Goal: Find specific page/section: Find specific page/section

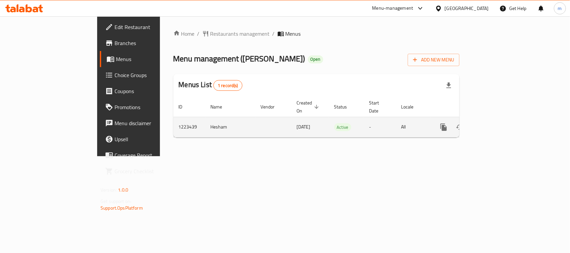
click at [495, 123] on icon "enhanced table" at bounding box center [491, 127] width 8 height 8
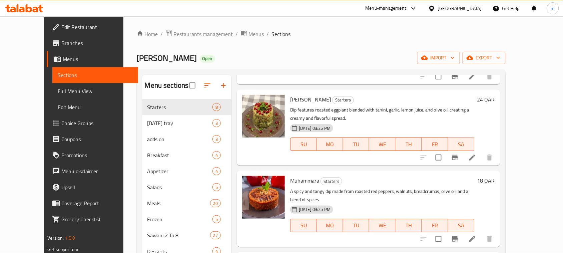
scroll to position [371, 0]
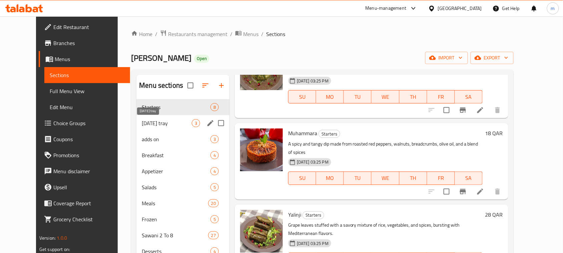
click at [142, 122] on span "[DATE] tray" at bounding box center [167, 123] width 50 height 8
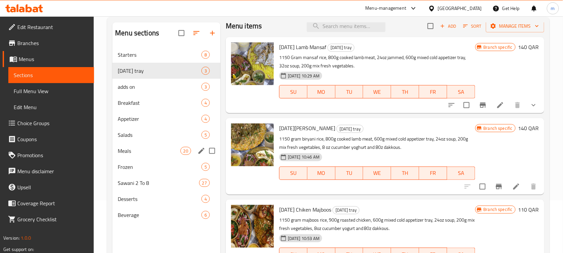
scroll to position [52, 0]
click at [133, 90] on span "adds on" at bounding box center [150, 87] width 65 height 8
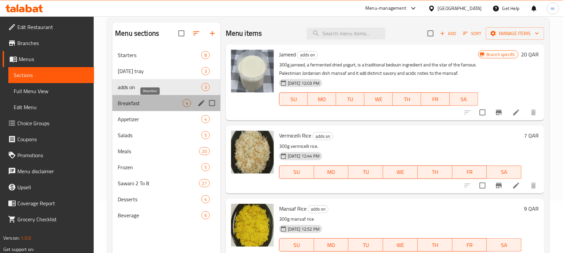
click at [134, 104] on span "Breakfast" at bounding box center [150, 103] width 65 height 8
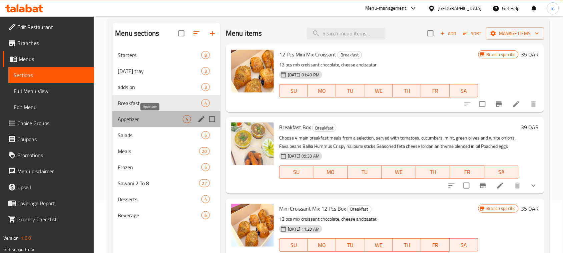
click at [133, 118] on span "Appetizer" at bounding box center [150, 119] width 65 height 8
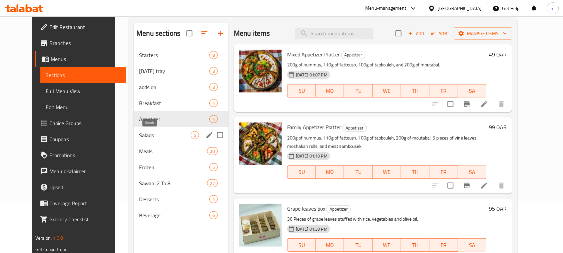
click at [139, 132] on span "Salads" at bounding box center [165, 135] width 52 height 8
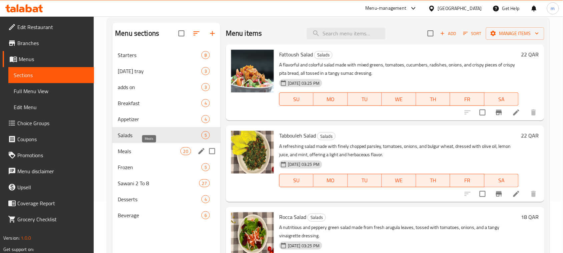
click at [124, 149] on span "Meals" at bounding box center [149, 151] width 62 height 8
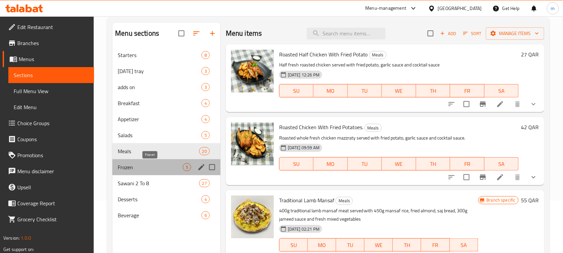
click at [124, 169] on span "Frozen" at bounding box center [150, 167] width 65 height 8
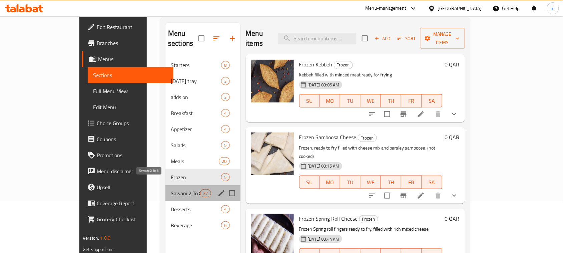
click at [171, 189] on span "Sawani 2 To 8" at bounding box center [185, 193] width 29 height 8
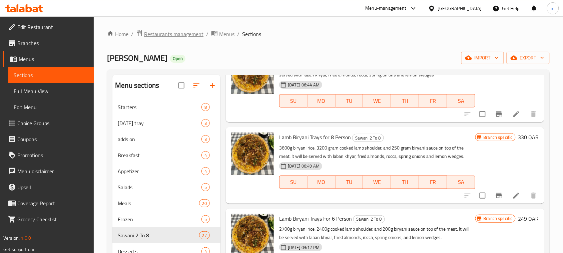
click at [159, 36] on span "Restaurants management" at bounding box center [173, 34] width 59 height 8
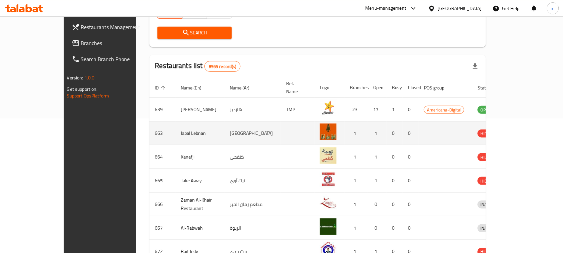
scroll to position [167, 0]
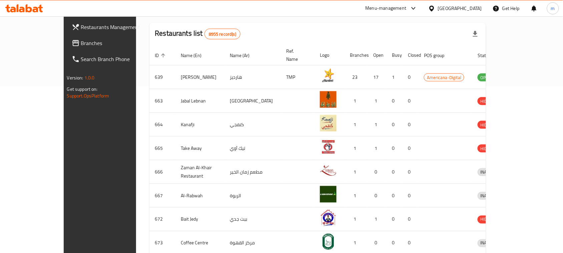
click at [81, 41] on span "Branches" at bounding box center [116, 43] width 71 height 8
